Goal: Transaction & Acquisition: Purchase product/service

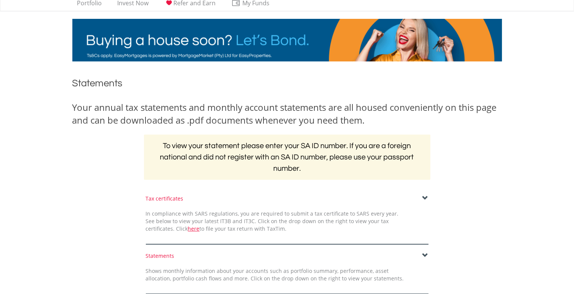
scroll to position [38, 0]
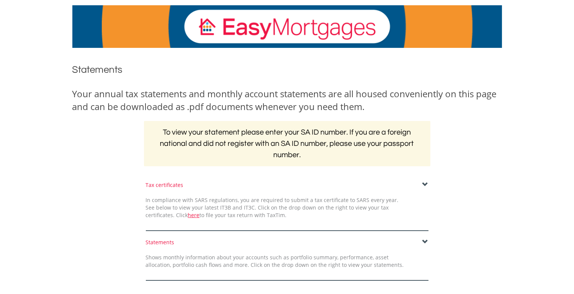
click at [398, 241] on div "Statements" at bounding box center [287, 243] width 283 height 8
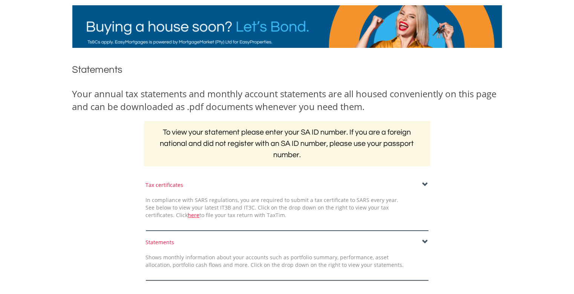
click at [418, 242] on div "Statements" at bounding box center [287, 243] width 283 height 8
click at [422, 242] on div "Statements" at bounding box center [287, 243] width 283 height 8
click at [425, 241] on span at bounding box center [426, 242] width 6 height 6
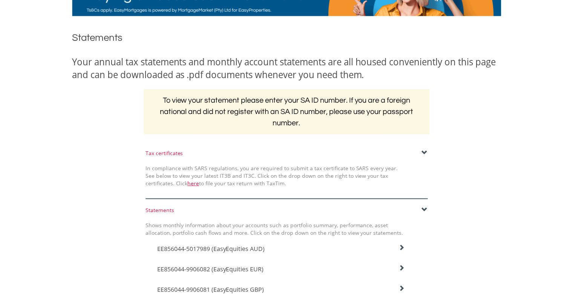
scroll to position [113, 0]
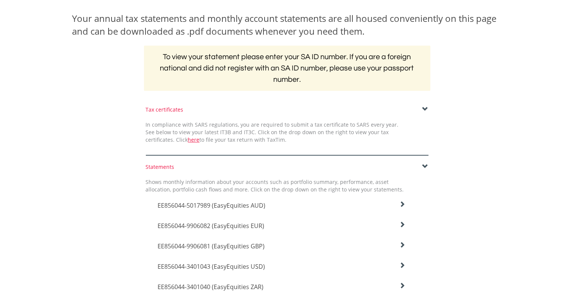
click at [252, 208] on span "EE856044-5017989 (EasyEquities AUD)" at bounding box center [212, 205] width 108 height 8
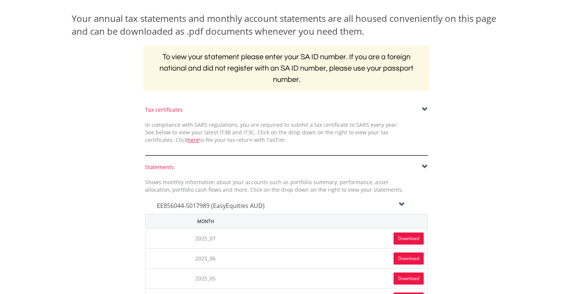
click at [420, 240] on link "Download" at bounding box center [409, 238] width 30 height 12
click at [294, 199] on div "EE856044-5017989 (EasyEquities AUD)" at bounding box center [280, 203] width 259 height 20
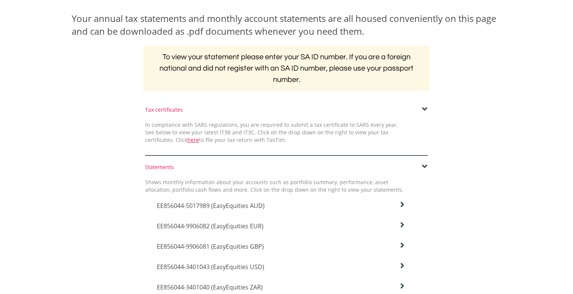
click at [247, 210] on span "EE856044-9906082 (EasyEquities EUR)" at bounding box center [211, 205] width 108 height 8
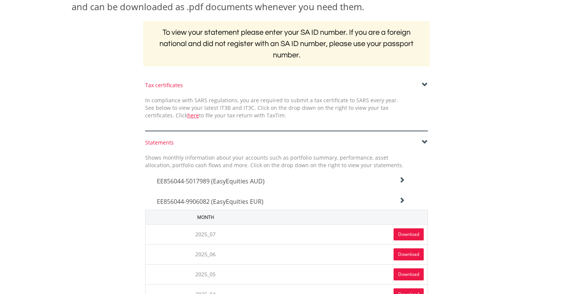
scroll to position [151, 0]
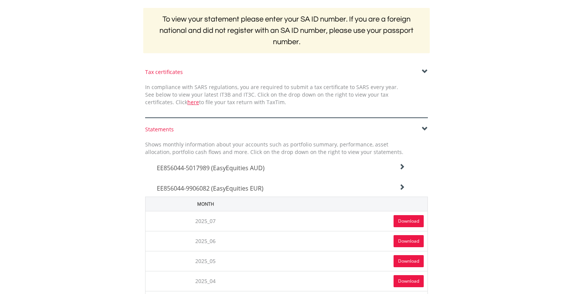
click at [413, 222] on link "Download" at bounding box center [409, 221] width 30 height 12
click at [175, 172] on span "EE856044-9906082 (EasyEquities EUR)" at bounding box center [211, 168] width 108 height 8
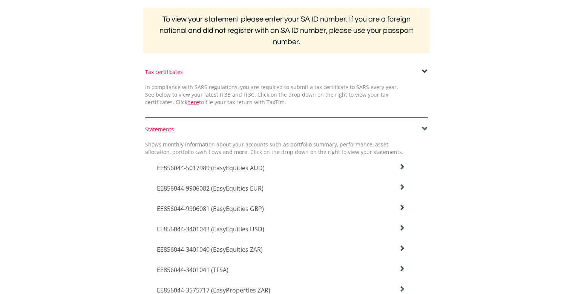
click at [183, 172] on span "EE856044-9906081 (EasyEquities GBP)" at bounding box center [211, 168] width 108 height 8
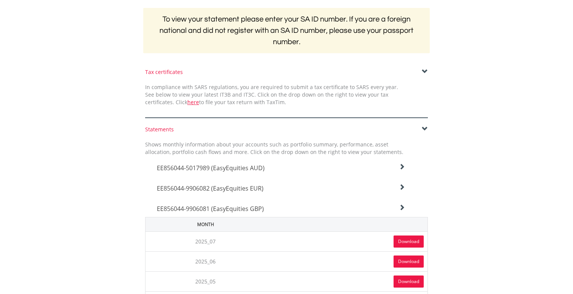
click at [400, 241] on link "Download" at bounding box center [409, 241] width 30 height 12
click at [216, 172] on span "EE856044-9906081 (EasyEquities GBP)" at bounding box center [211, 168] width 108 height 8
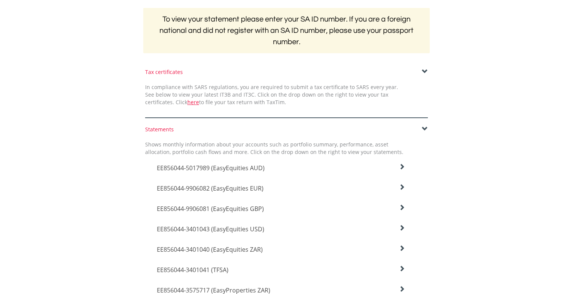
click at [217, 172] on span "EE856044-3401043 (EasyEquities USD)" at bounding box center [211, 168] width 108 height 8
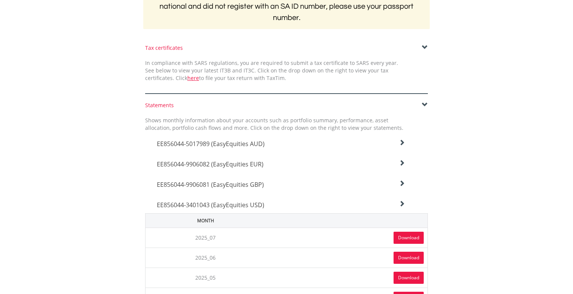
scroll to position [189, 0]
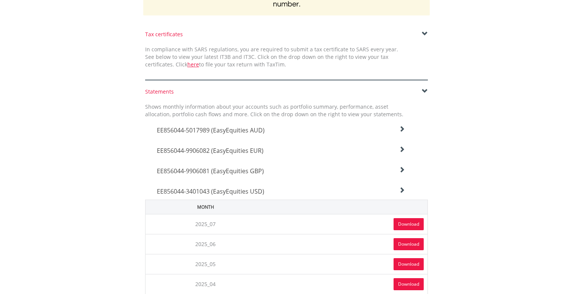
click at [405, 223] on link "Download" at bounding box center [409, 224] width 30 height 12
click at [211, 134] on span "EE856044-3401043 (EasyEquities USD)" at bounding box center [211, 130] width 108 height 8
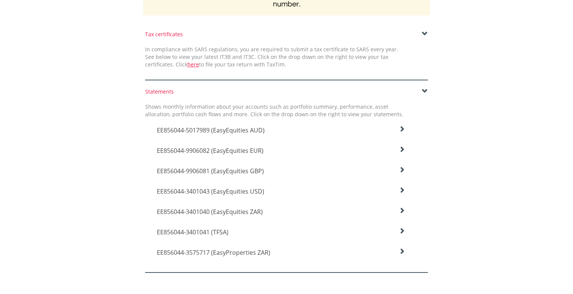
click at [201, 134] on span "EE856044-3401040 (EasyEquities ZAR)" at bounding box center [211, 130] width 108 height 8
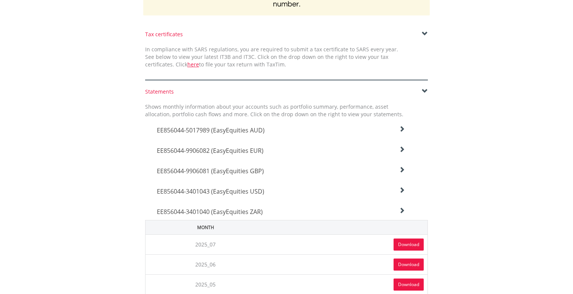
click at [409, 244] on link "Download" at bounding box center [409, 244] width 30 height 12
click at [219, 134] on span "EE856044-3401040 (EasyEquities ZAR)" at bounding box center [211, 130] width 108 height 8
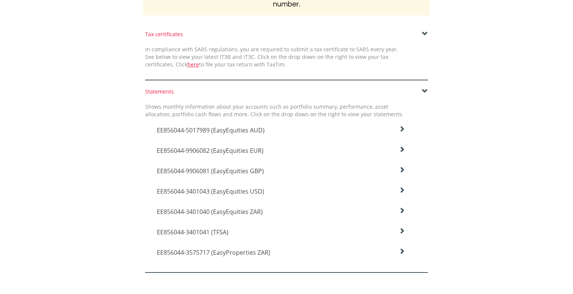
click at [234, 135] on h4 "EE856044-3401041 (TFSA)" at bounding box center [281, 130] width 248 height 9
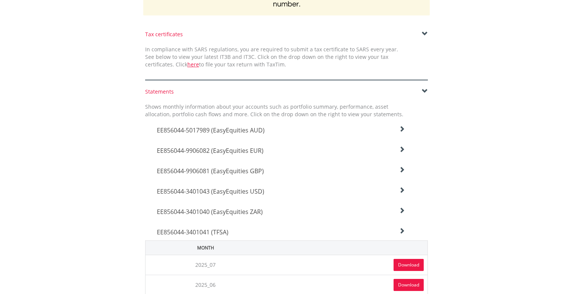
click at [397, 264] on link "Download" at bounding box center [409, 265] width 30 height 12
click at [239, 135] on h4 "EE856044-3401041 (TFSA)" at bounding box center [281, 130] width 248 height 9
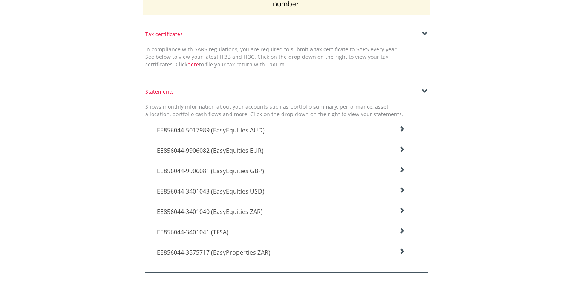
click at [219, 134] on span "EE856044-3575717 (EasyProperties ZAR)" at bounding box center [211, 130] width 108 height 8
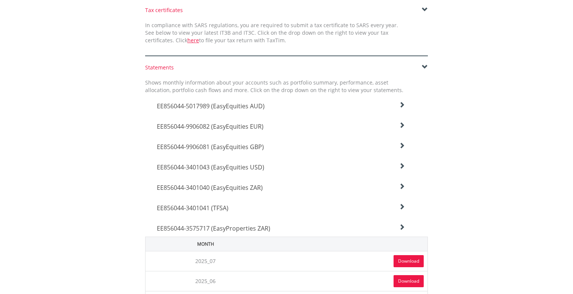
scroll to position [226, 0]
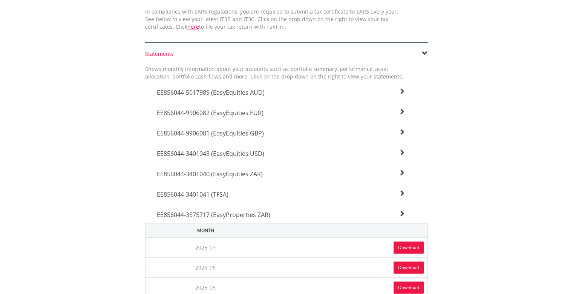
click at [407, 244] on link "Download" at bounding box center [409, 247] width 30 height 12
click at [186, 97] on span "EE856044-3575717 (EasyProperties ZAR)" at bounding box center [211, 92] width 108 height 8
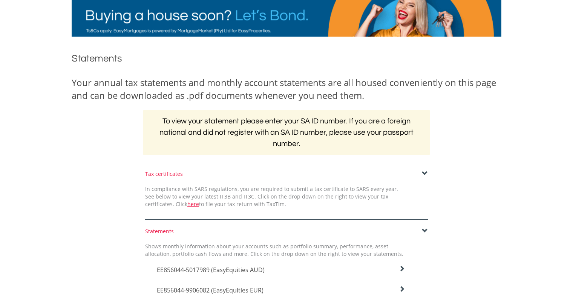
scroll to position [0, 0]
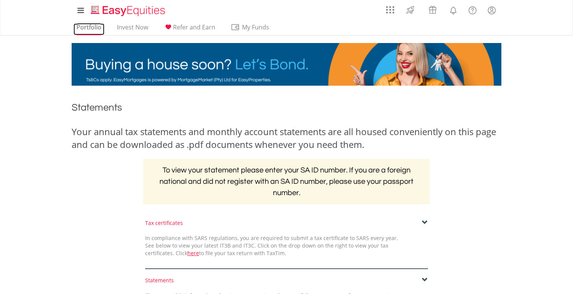
click at [78, 23] on link "Portfolio" at bounding box center [89, 29] width 31 height 12
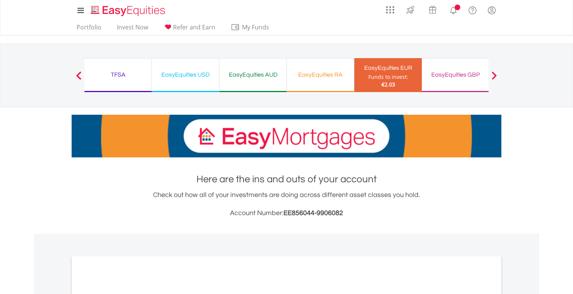
scroll to position [189, 0]
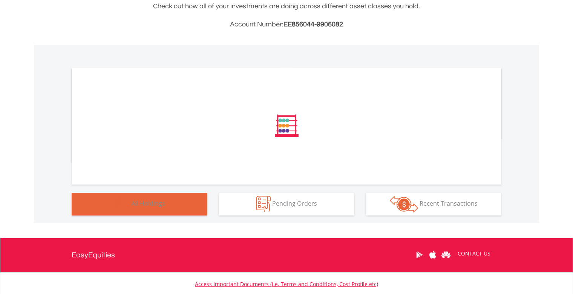
click at [182, 207] on div "﻿ Distribution Current Value Show All" at bounding box center [286, 134] width 505 height 178
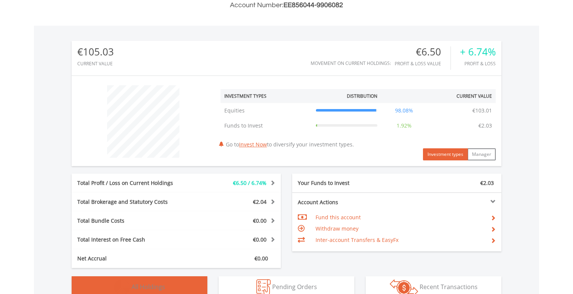
scroll to position [302, 0]
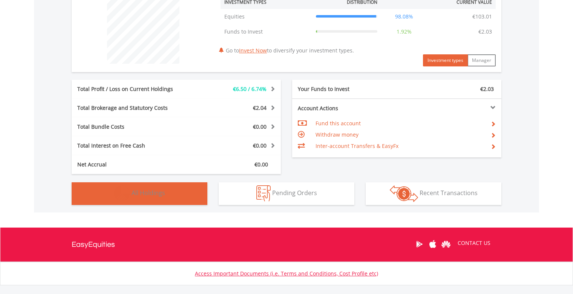
click at [175, 190] on button "Holdings All Holdings" at bounding box center [140, 193] width 136 height 23
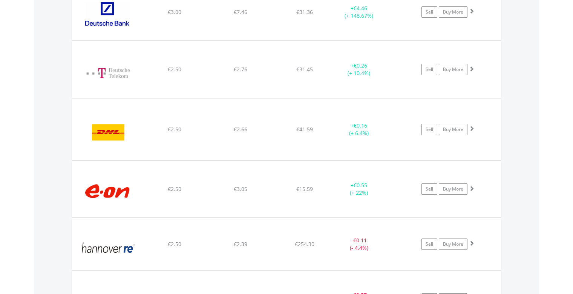
scroll to position [1132, 0]
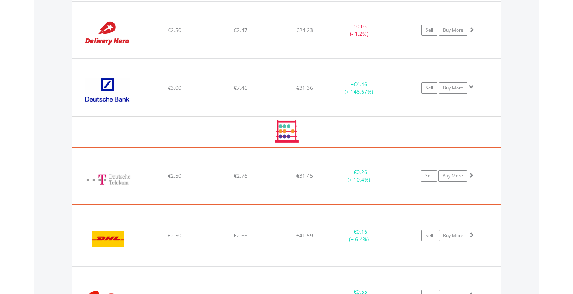
scroll to position [1245, 0]
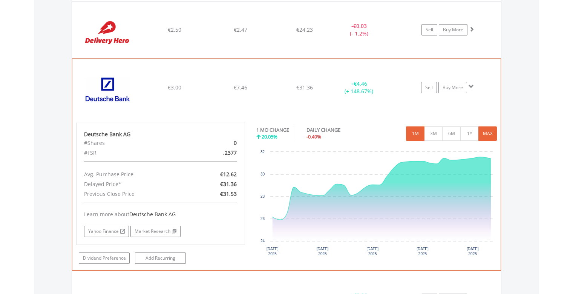
click at [488, 132] on button "MAX" at bounding box center [488, 133] width 18 height 14
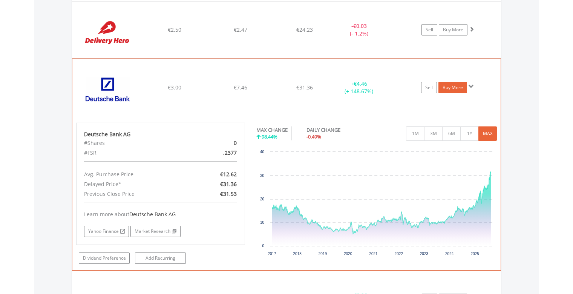
click at [457, 82] on link "Buy More" at bounding box center [453, 87] width 29 height 11
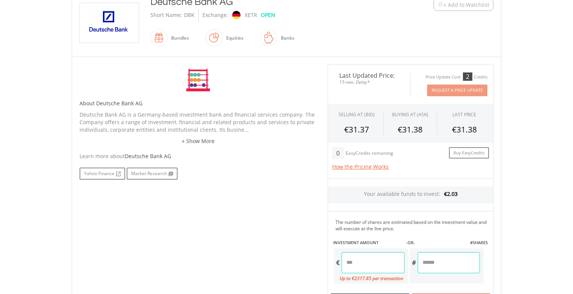
scroll to position [189, 0]
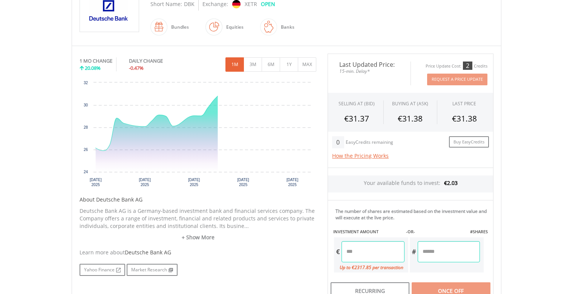
click at [376, 252] on input "number" at bounding box center [373, 251] width 63 height 21
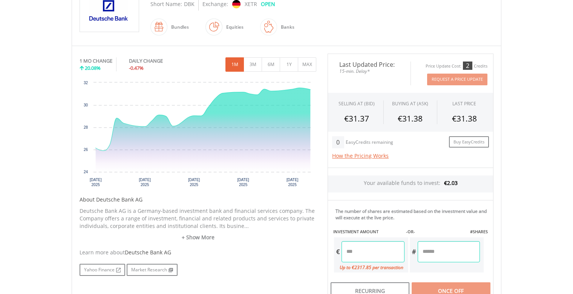
type input "*"
type input "****"
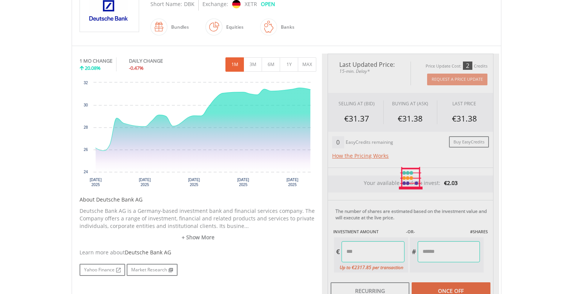
type input "******"
click at [395, 217] on div "Last Updated Price: 15-min. Delay* Price Update Cost: 2 Credits Request A Price…" at bounding box center [410, 178] width 177 height 249
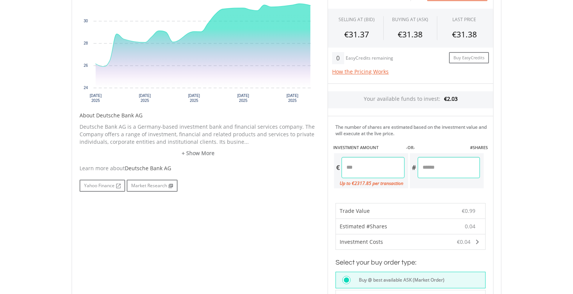
scroll to position [339, 0]
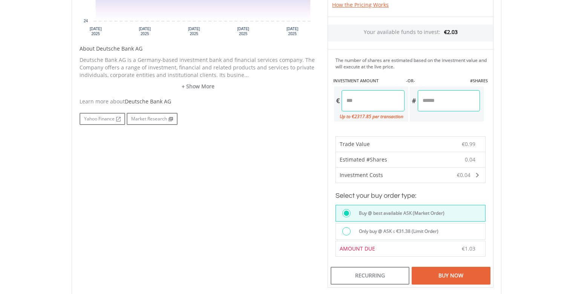
click at [365, 101] on input "****" at bounding box center [373, 100] width 63 height 21
type input "****"
type input "******"
click at [448, 55] on div "Last Updated Price: 15-min. Delay* Price Update Cost: 2 Credits Request A Price…" at bounding box center [410, 95] width 177 height 385
click at [463, 271] on div "Buy Now" at bounding box center [451, 275] width 79 height 17
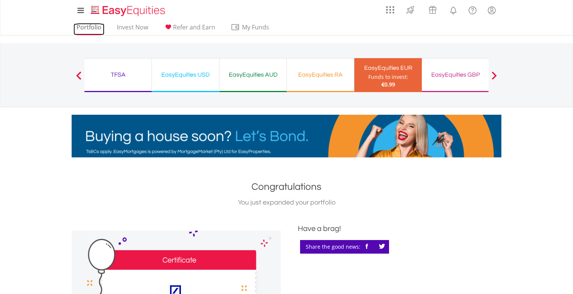
click at [96, 29] on link "Portfolio" at bounding box center [89, 29] width 31 height 12
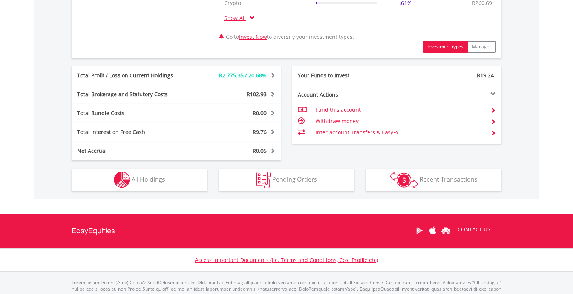
scroll to position [377, 0]
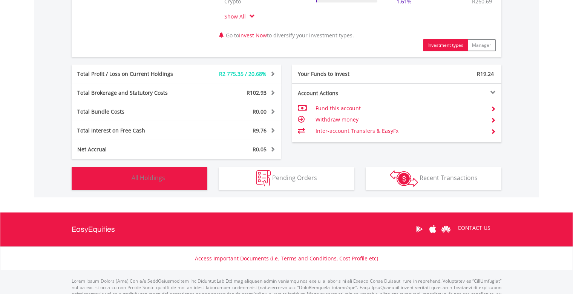
click at [143, 184] on button "Holdings All Holdings" at bounding box center [140, 178] width 136 height 23
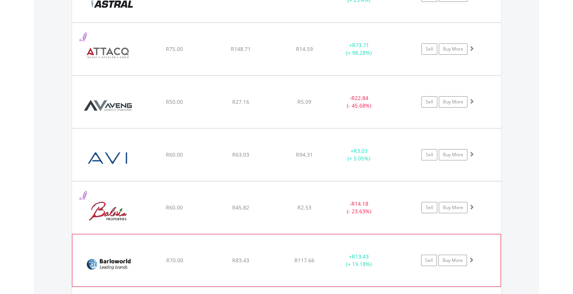
scroll to position [1720, 0]
